Goal: Information Seeking & Learning: Learn about a topic

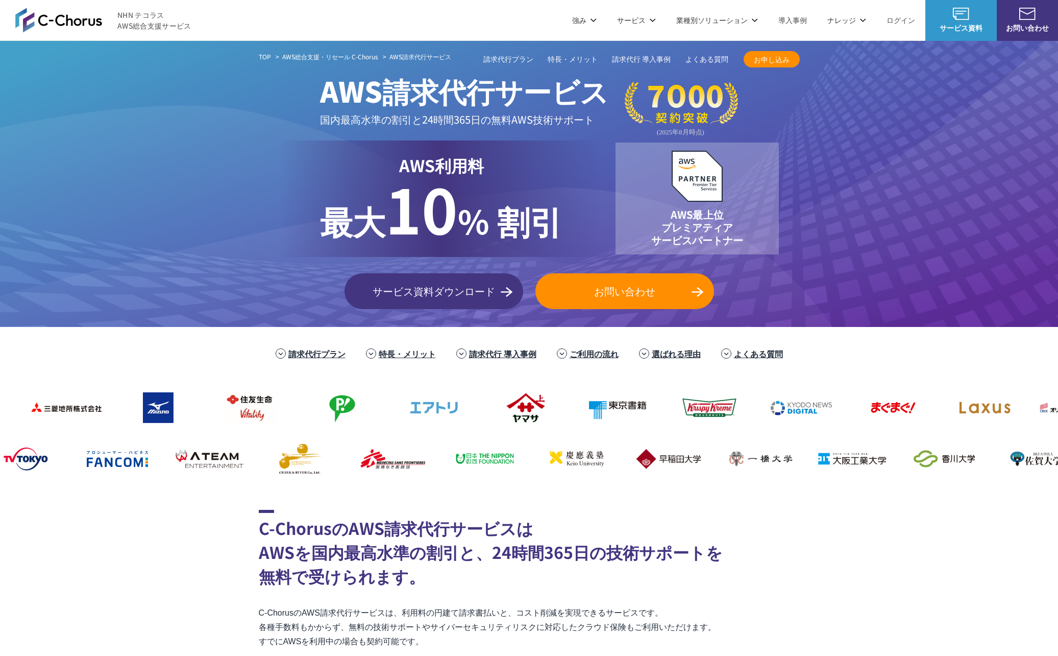
click at [150, 252] on div "TOP AWS総合支援・リセール C-Chorus AWS請求代行サービス AWS請求代行サービス 国内最高水準の割引と 24時間365日の無料AWS技術サポ…" at bounding box center [529, 184] width 1058 height 286
click at [138, 248] on div "TOP AWS総合支援・リセール C-Chorus AWS請求代行サービス AWS請求代行サービス 国内最高水準の割引と 24時間365日の無料AWS技術サポ…" at bounding box center [529, 184] width 1058 height 286
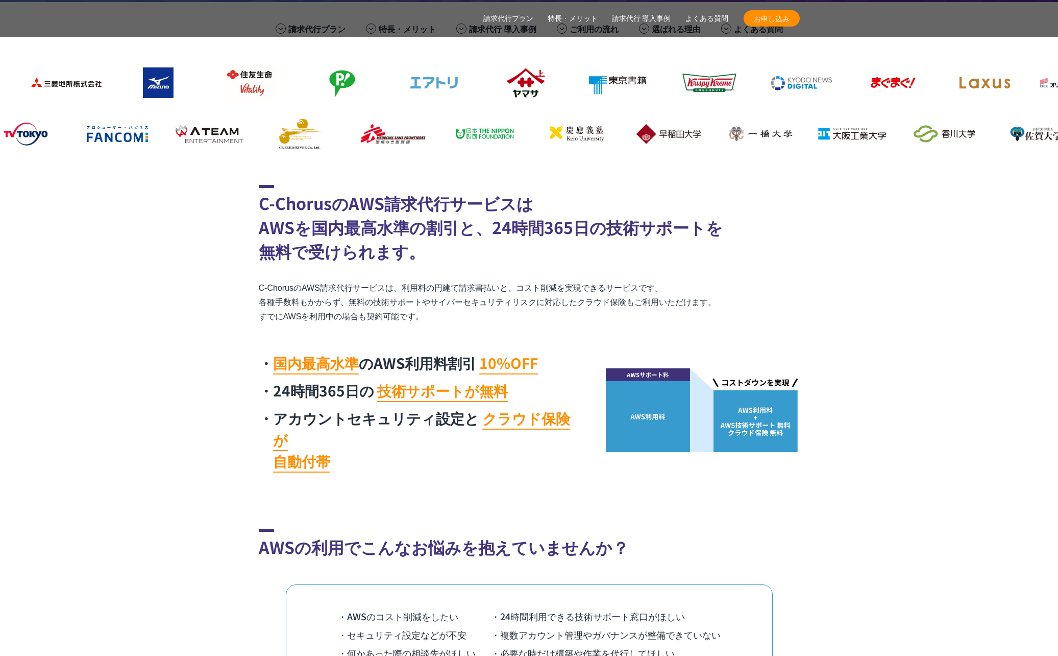
click at [216, 257] on section "C-ChorusのAWS請求代行サービスは AWSを国内最高水準の割引と、24時間365日の技術サポートを 無料で受けられます。 C-ChorusのAWS請求…" at bounding box center [529, 331] width 1058 height 293
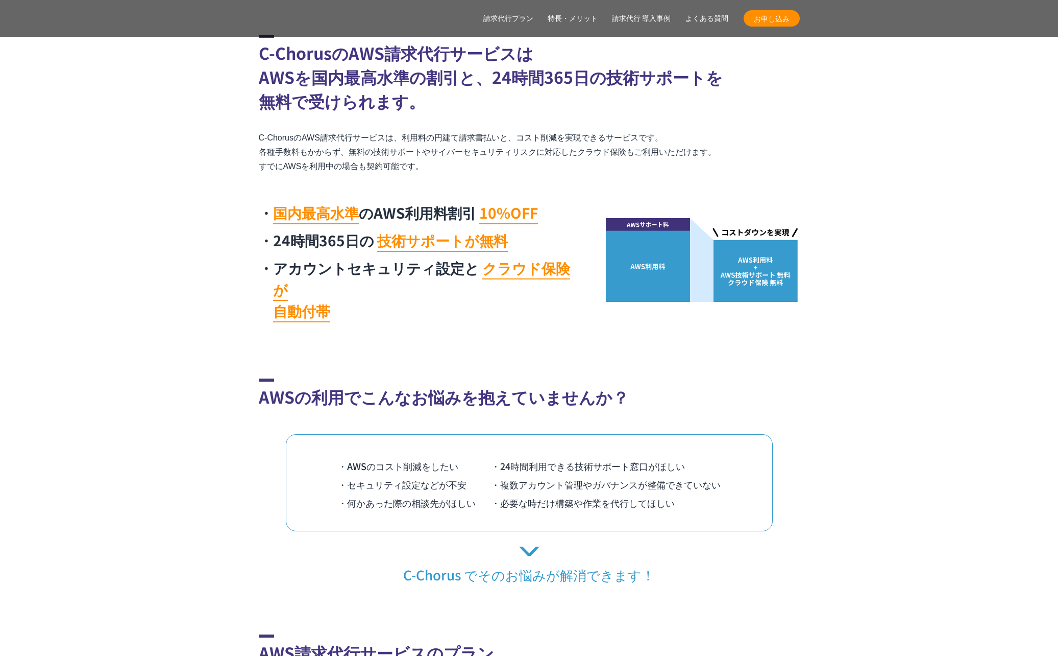
scroll to position [479, 0]
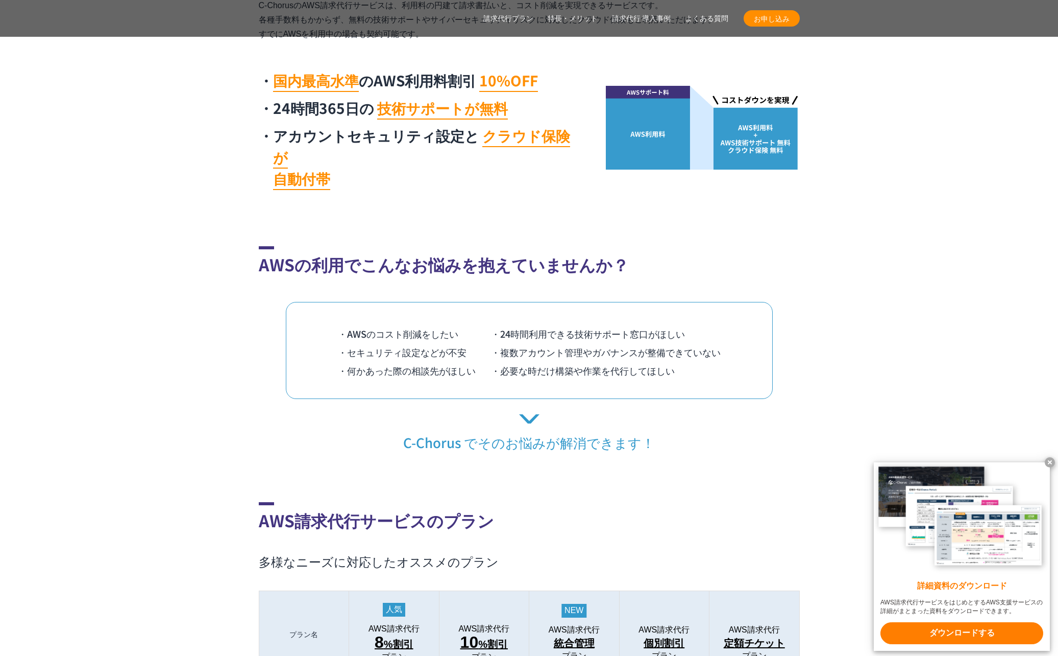
click at [204, 257] on section "AWSの利用でこんなお悩みを抱えていませんか？ ・AWSのコスト削減をしたい ・24時間利用できる技術サポート窓口がほしい ・セキュリティ設定などが不安 ・複…" at bounding box center [529, 348] width 1058 height 205
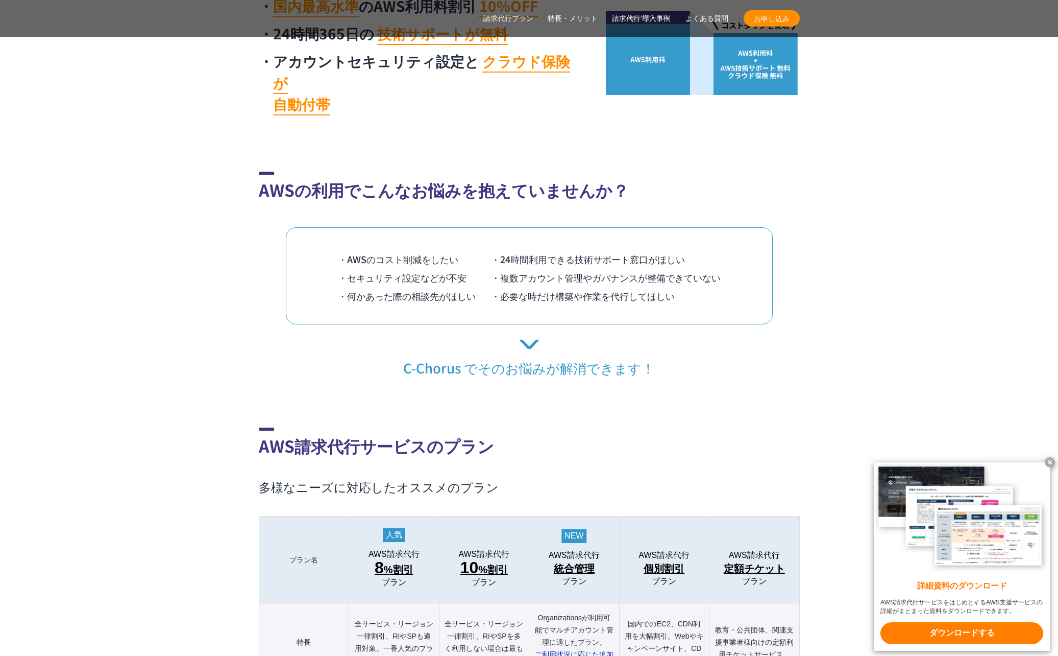
click at [201, 257] on section "AWSの利用でこんなお悩みを抱えていませんか？ ・AWSのコスト削減をしたい ・24時間利用できる技術サポート窓口がほしい ・セキュリティ設定などが不安 ・複…" at bounding box center [529, 274] width 1058 height 205
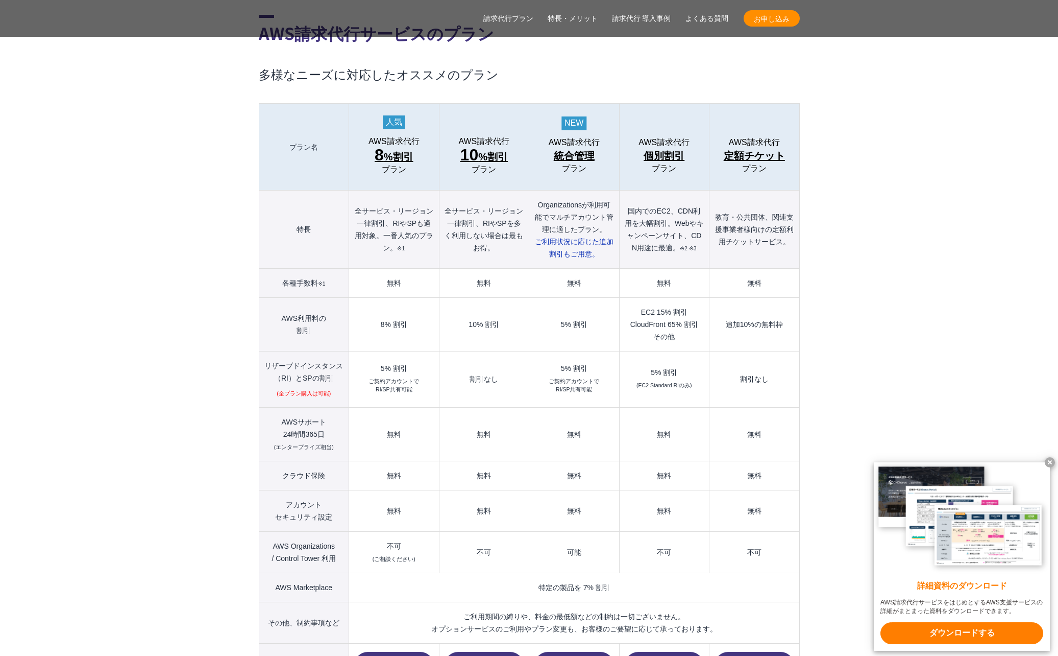
scroll to position [1107, 0]
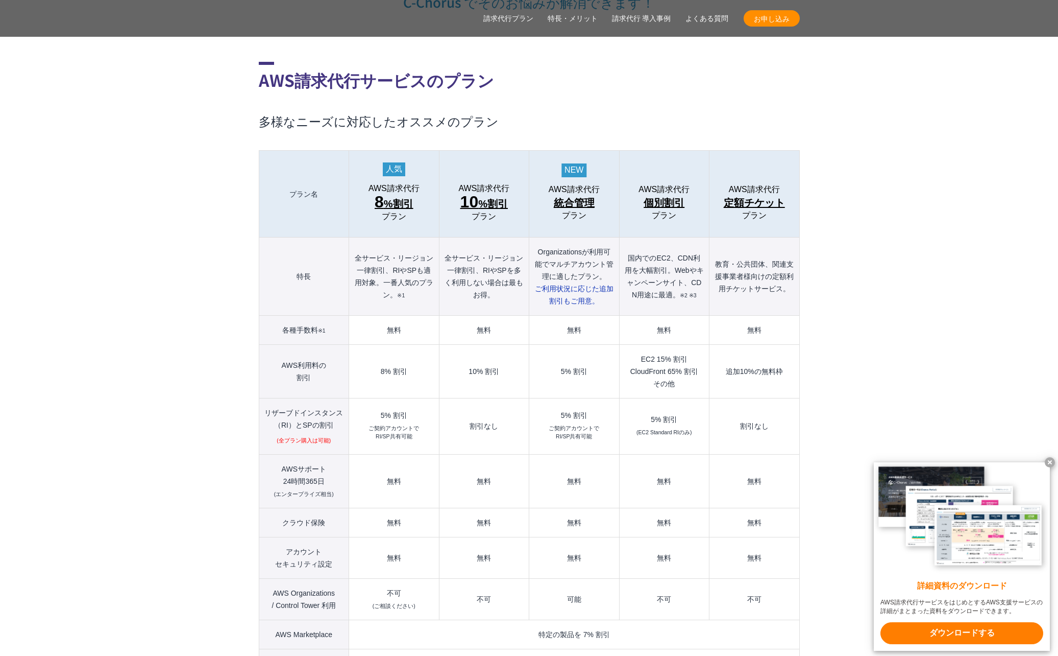
scroll to position [1048, 0]
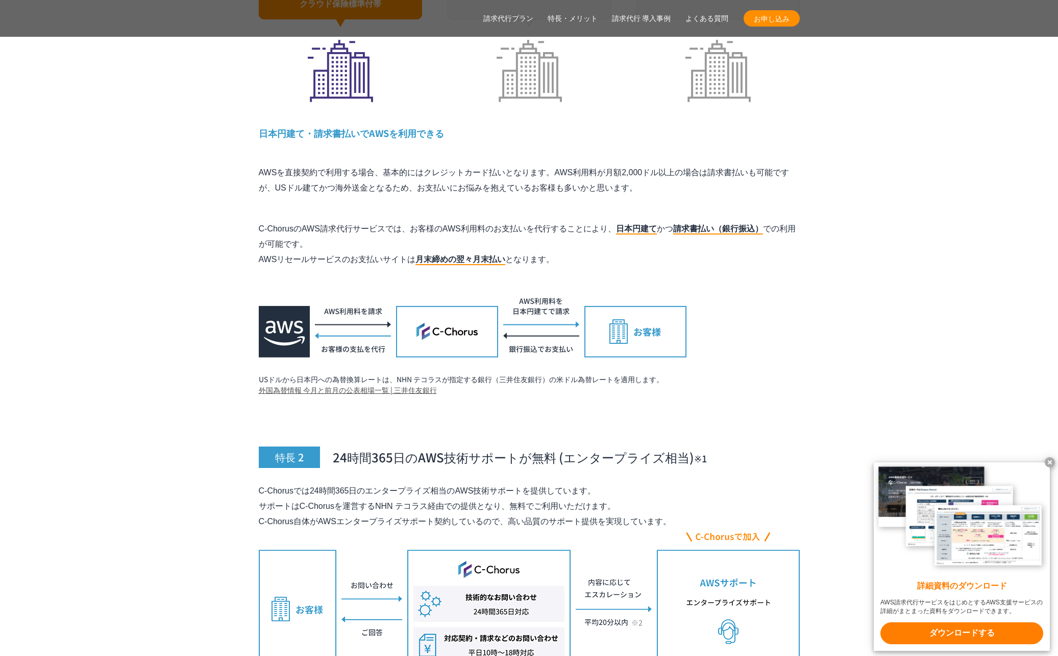
scroll to position [3340, 0]
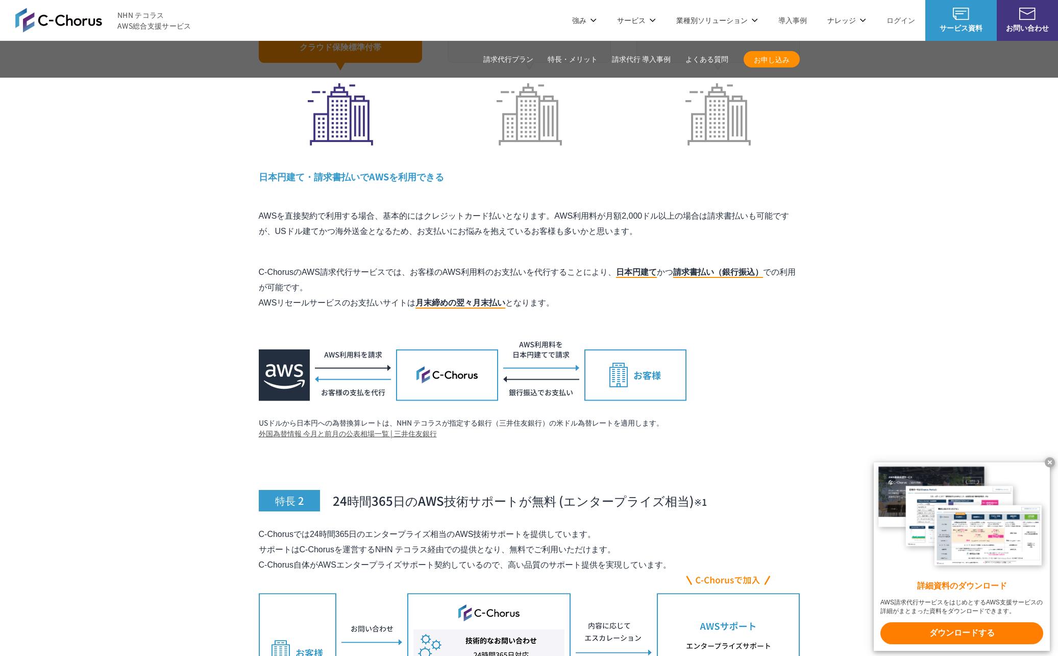
scroll to position [3295, 0]
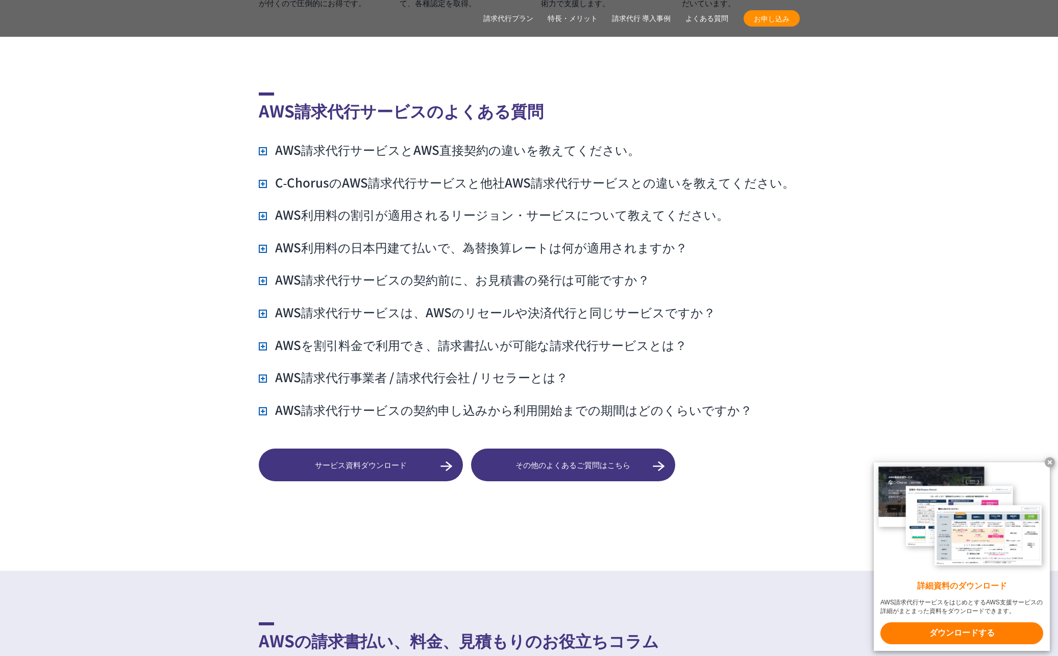
scroll to position [7511, 0]
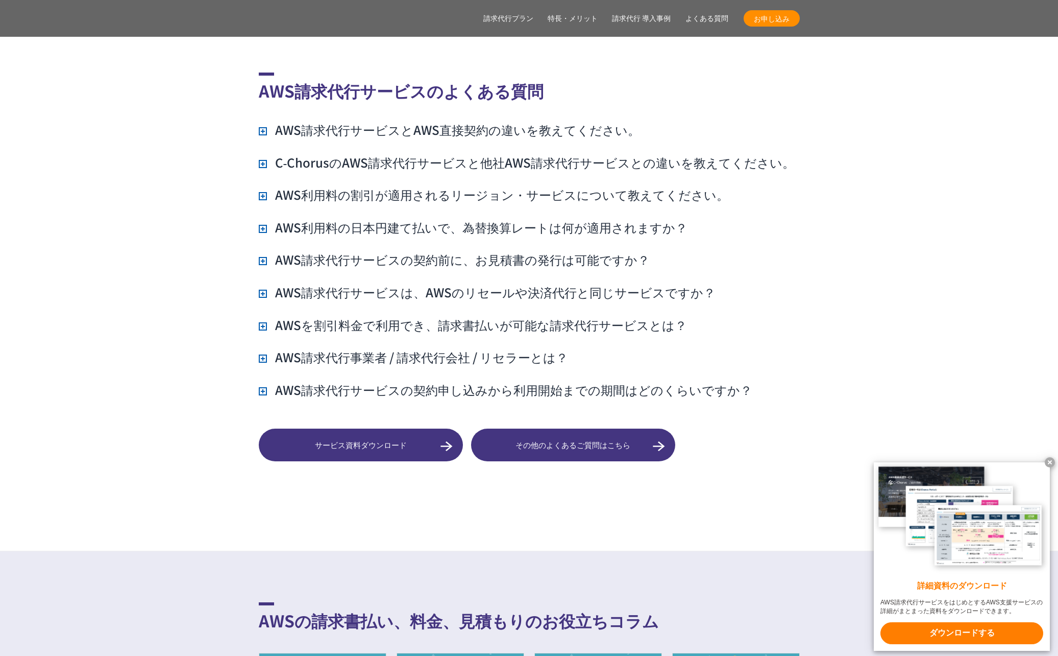
click at [267, 381] on h3 "AWS請求代行サービスの契約申し込みから利用開始までの期間はどのくらいですか？" at bounding box center [506, 389] width 494 height 17
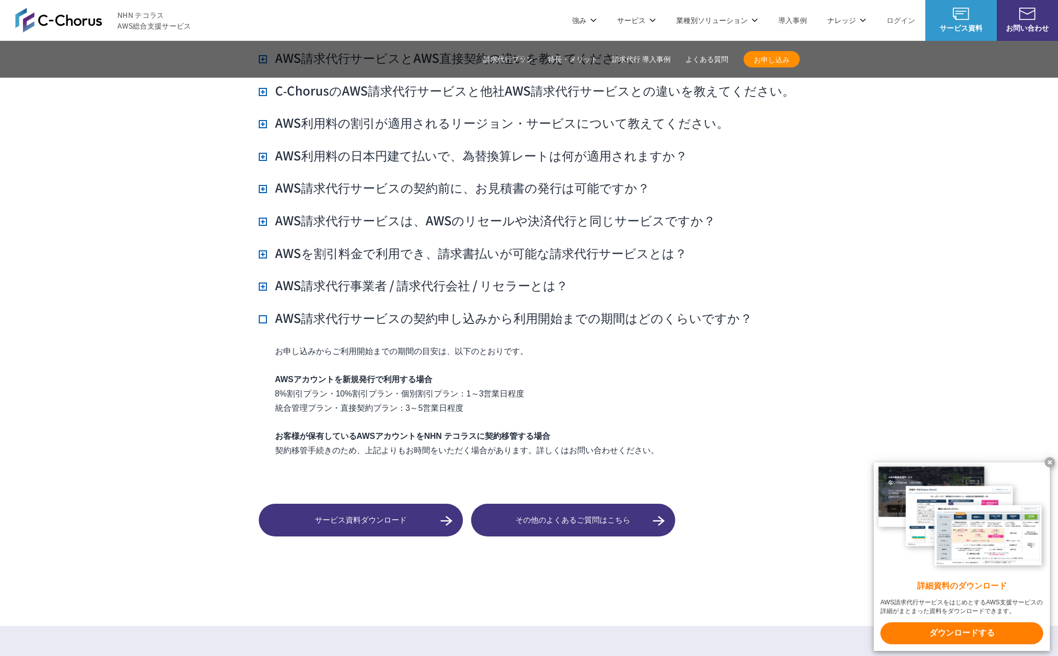
scroll to position [7572, 0]
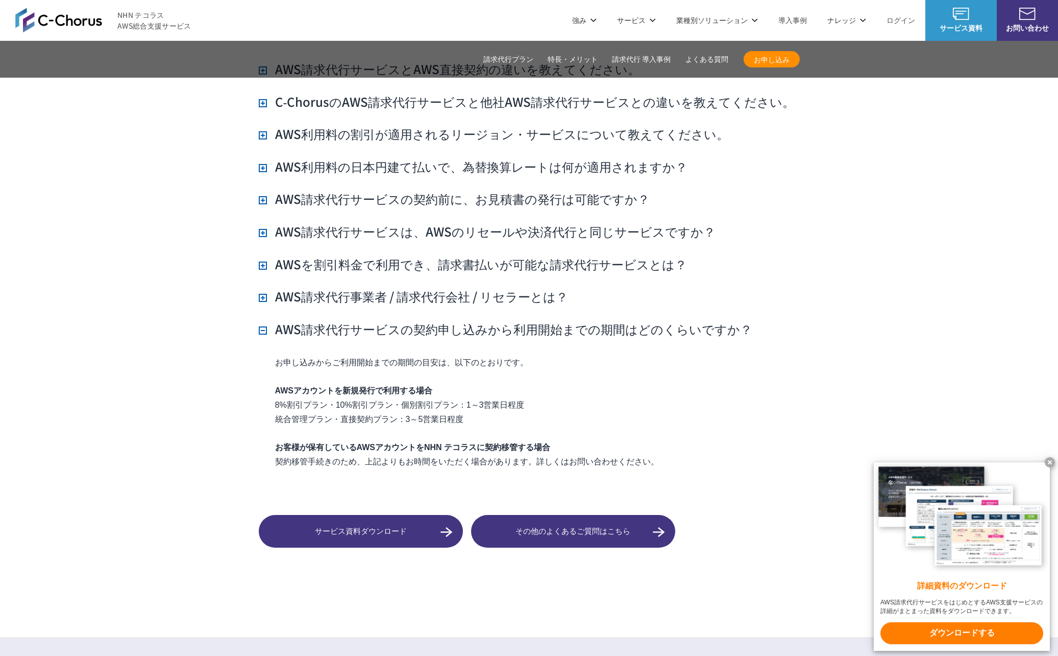
click at [263, 320] on h3 "AWS請求代行サービスの契約申し込みから利用開始までの期間はどのくらいですか？" at bounding box center [506, 328] width 494 height 17
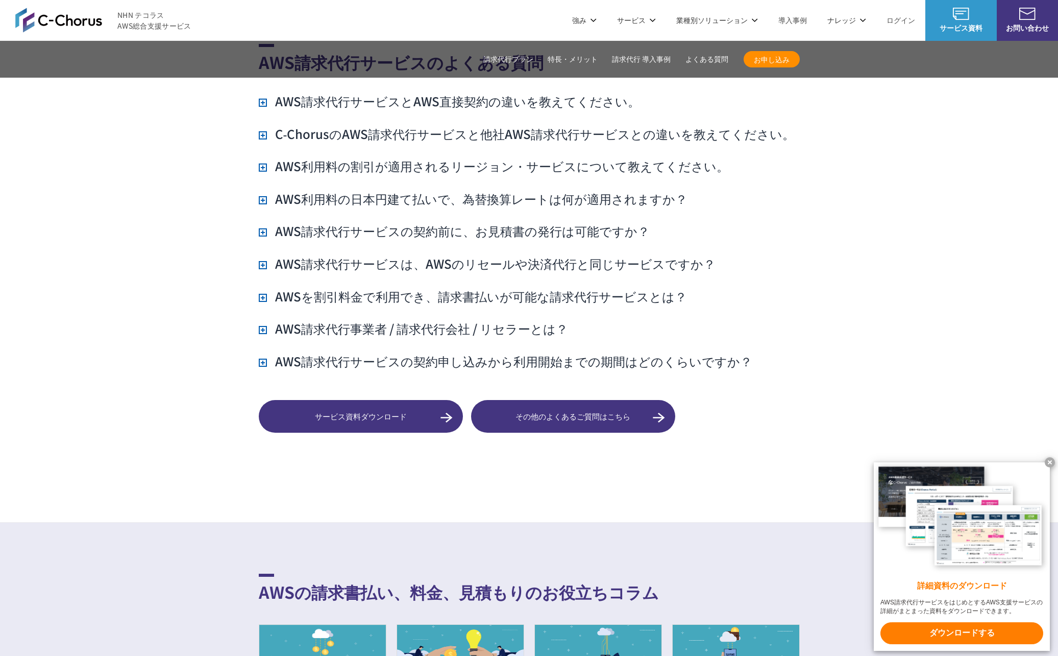
scroll to position [7538, 0]
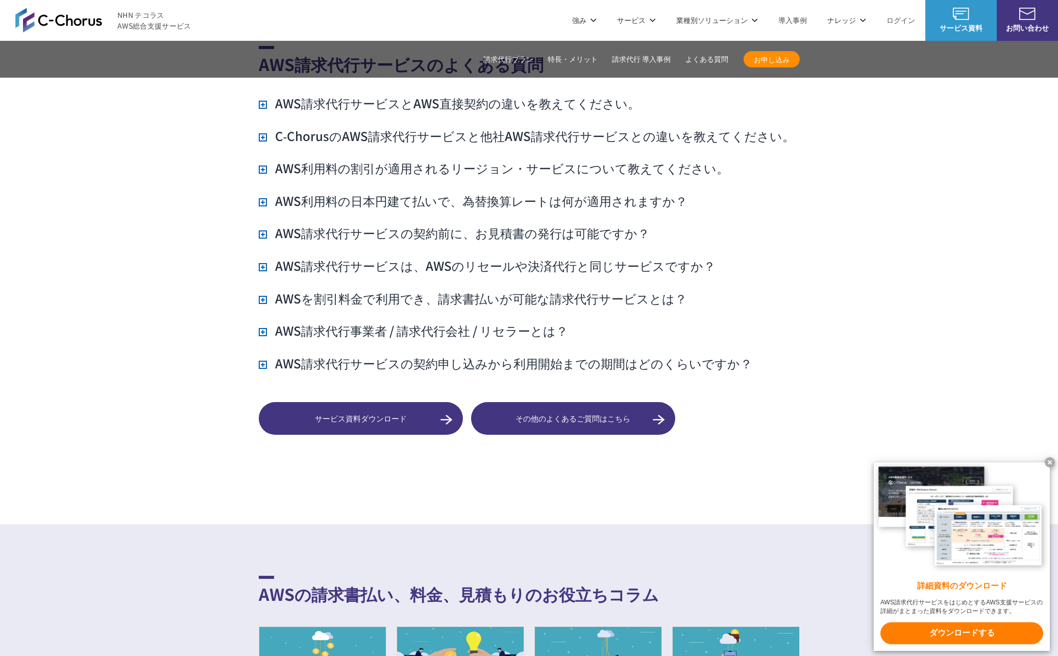
click at [265, 322] on h3 "AWS請求代行事業者 / 請求代行会社 / リセラーとは？" at bounding box center [413, 330] width 309 height 17
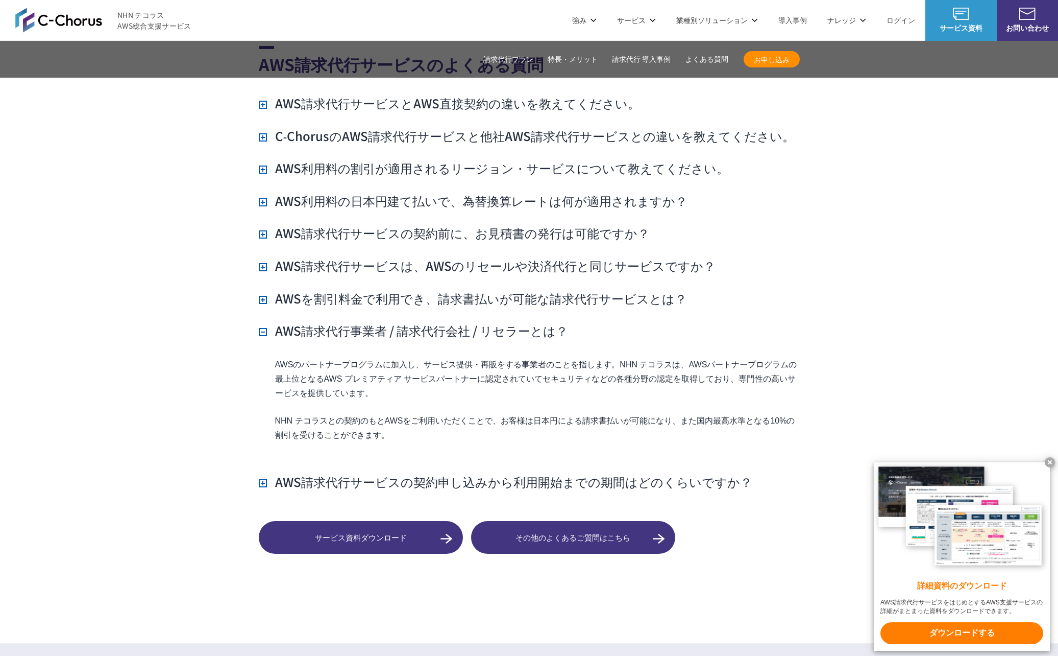
click at [265, 322] on h3 "AWS請求代行事業者 / 請求代行会社 / リセラーとは？" at bounding box center [413, 330] width 309 height 17
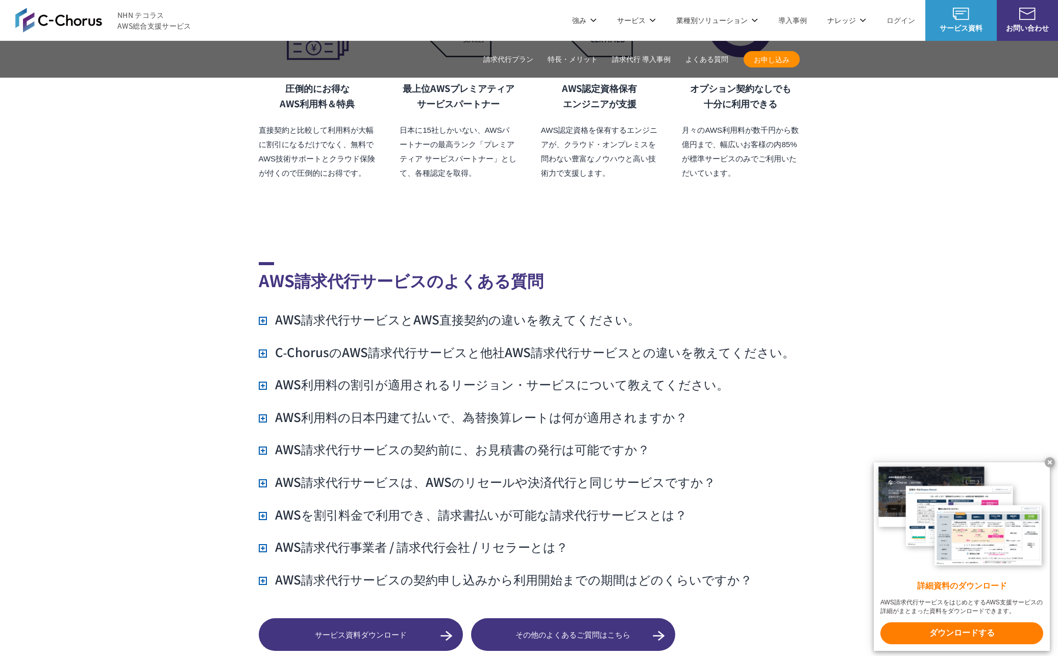
scroll to position [7317, 0]
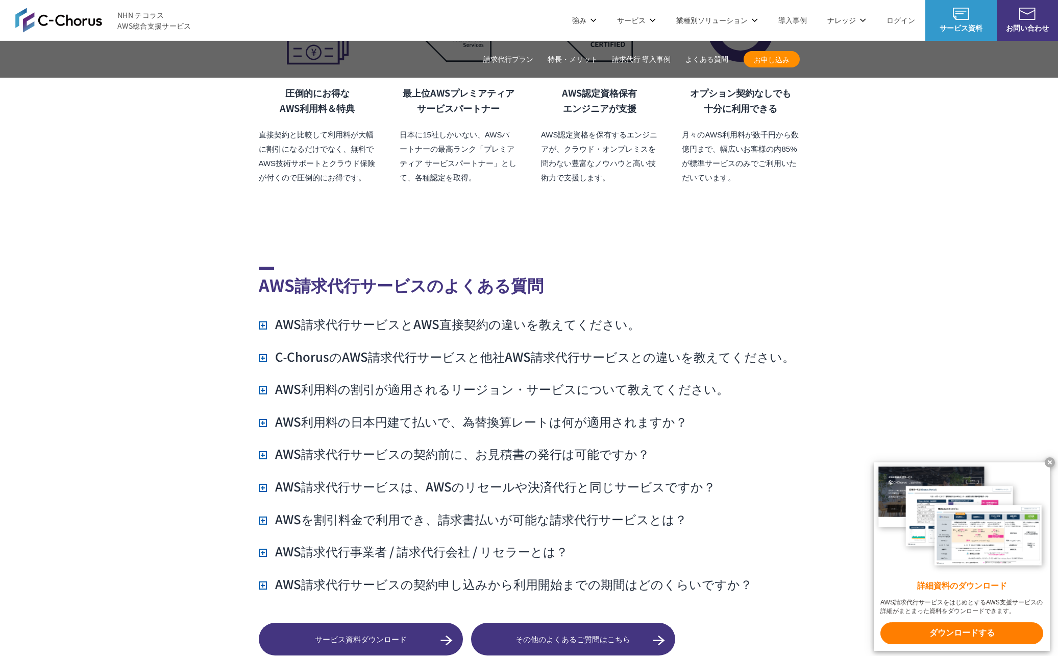
click at [268, 348] on h3 "C‑ChorusのAWS請求代行サービスと他社AWS請求代行サービスとの違いを教えてください。" at bounding box center [527, 356] width 537 height 17
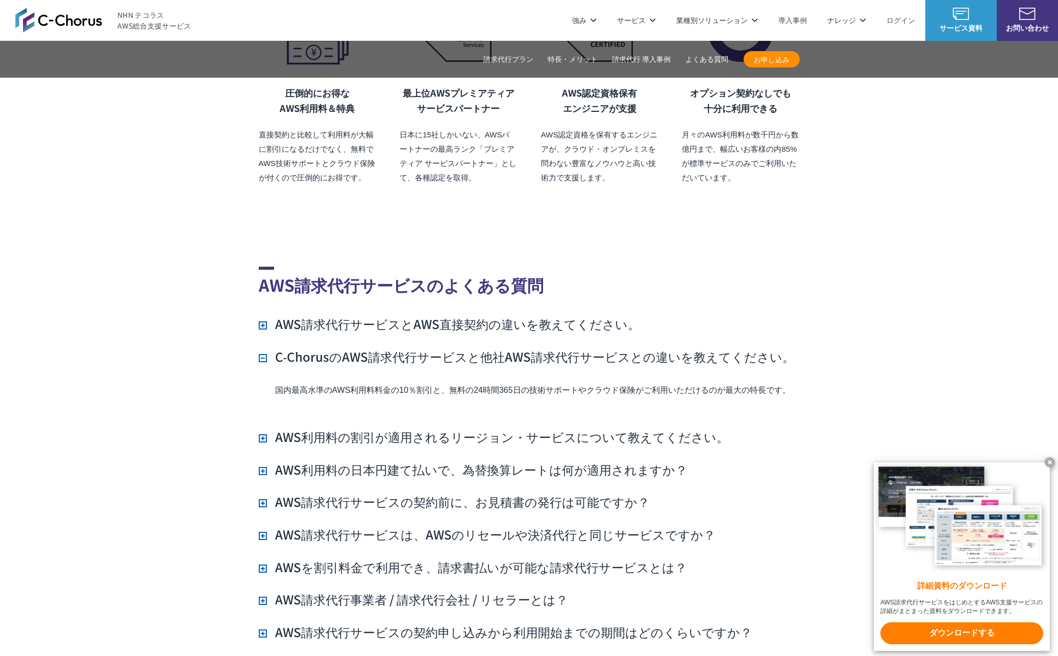
click at [268, 348] on h3 "C‑ChorusのAWS請求代行サービスと他社AWS請求代行サービスとの違いを教えてください。" at bounding box center [527, 356] width 537 height 17
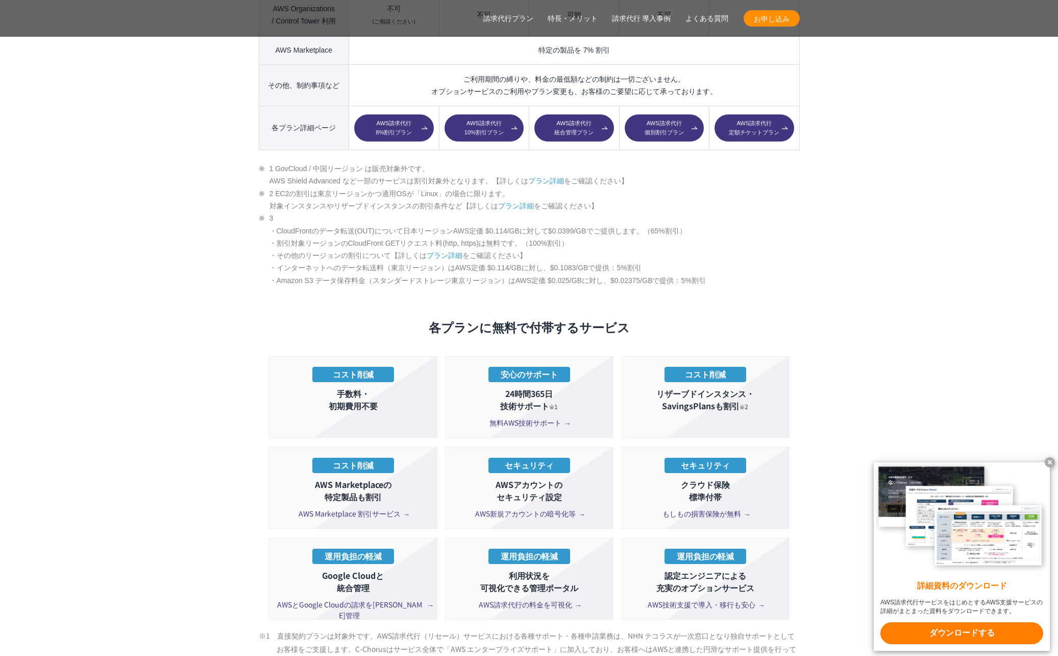
scroll to position [1644, 0]
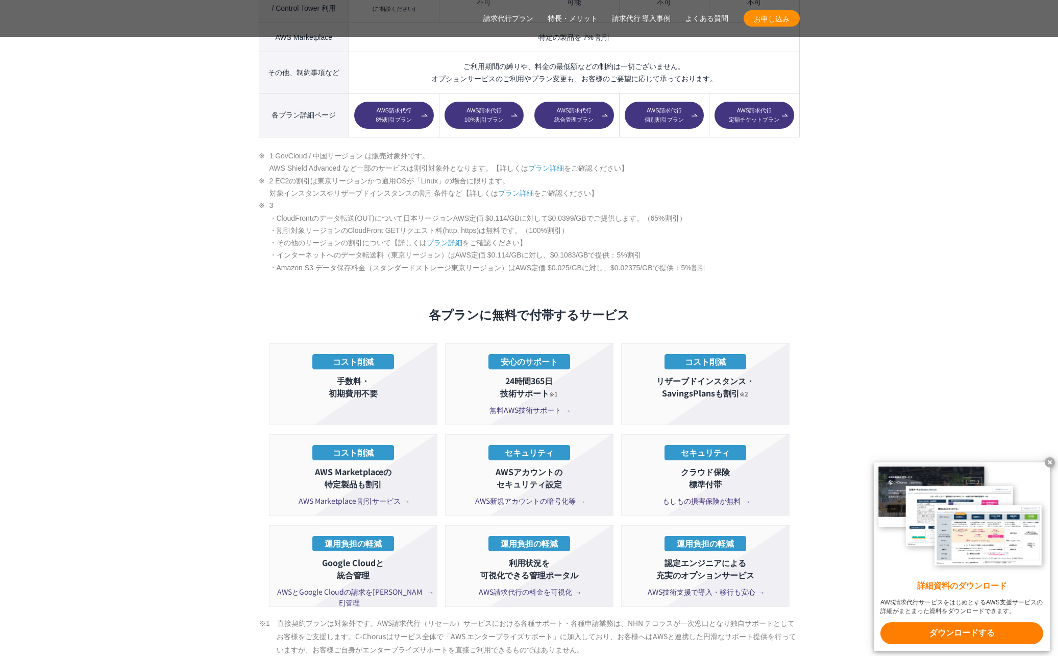
click at [219, 323] on section "AWS請求代行サービスのプラン 多様なニーズに対応したオススメのプラン プラン名 AWS請求代行 8 %割引 プラン AWS請求代行 10 %割引 プラン A…" at bounding box center [529, 267] width 1058 height 1769
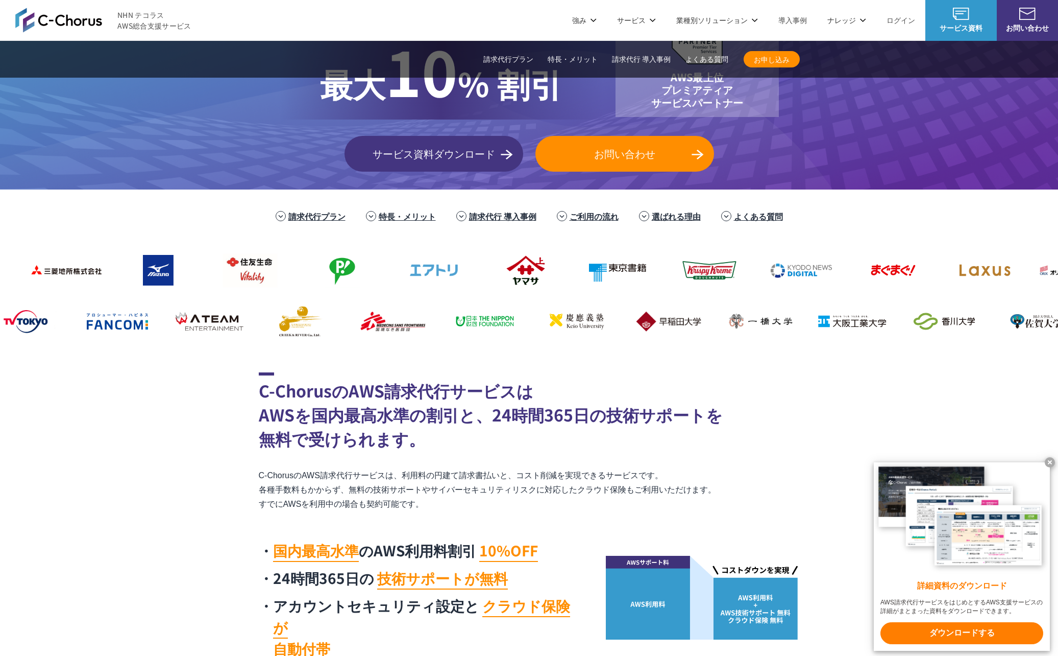
scroll to position [0, 0]
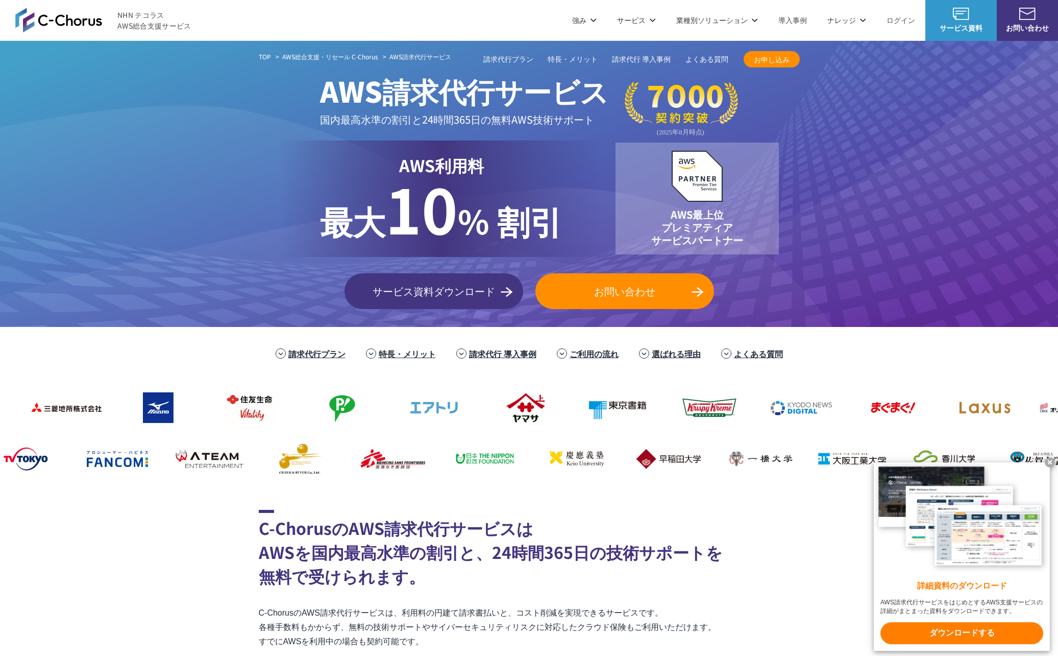
click at [585, 281] on link "お問い合わせ" at bounding box center [625, 291] width 179 height 36
click at [462, 30] on header "NHN テコラス AWS総合支援サービス 強み 強み C-Chorusの強み 管理ポータル 開発ロードマップ C-Chorusのサポート 資料を請求する まず…" at bounding box center [529, 20] width 1058 height 41
click at [481, 29] on header "NHN テコラス AWS総合支援サービス 強み 強み C-Chorusの強み 管理ポータル 開発ロードマップ C-Chorusのサポート 資料を請求する まず…" at bounding box center [529, 20] width 1058 height 41
